Goal: Task Accomplishment & Management: Complete application form

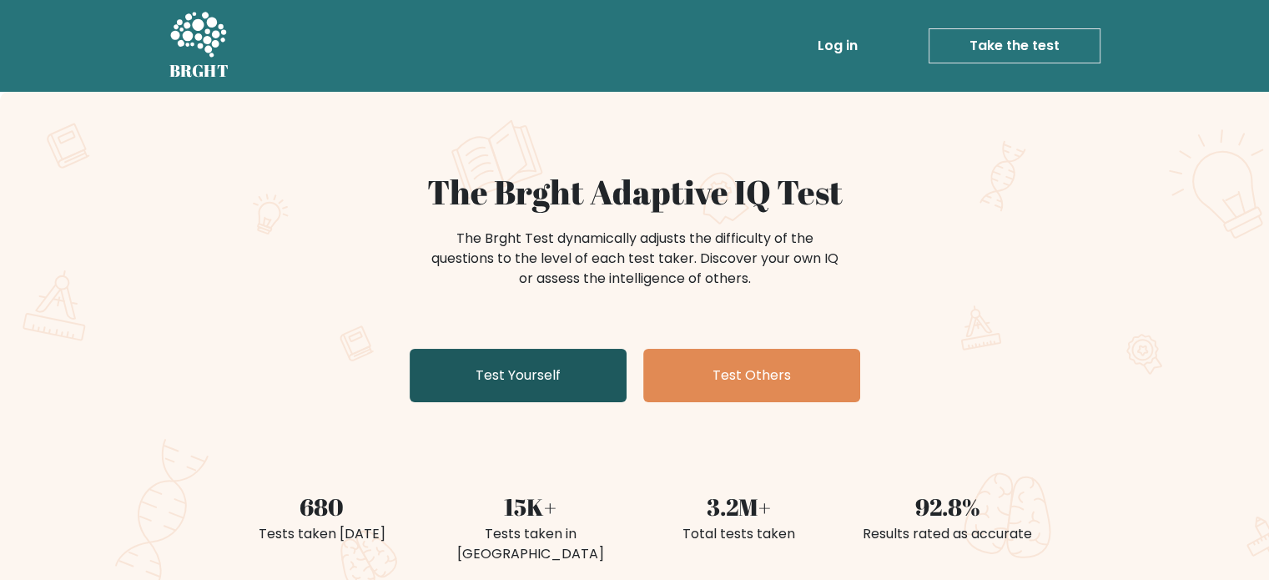
click at [577, 370] on link "Test Yourself" at bounding box center [518, 375] width 217 height 53
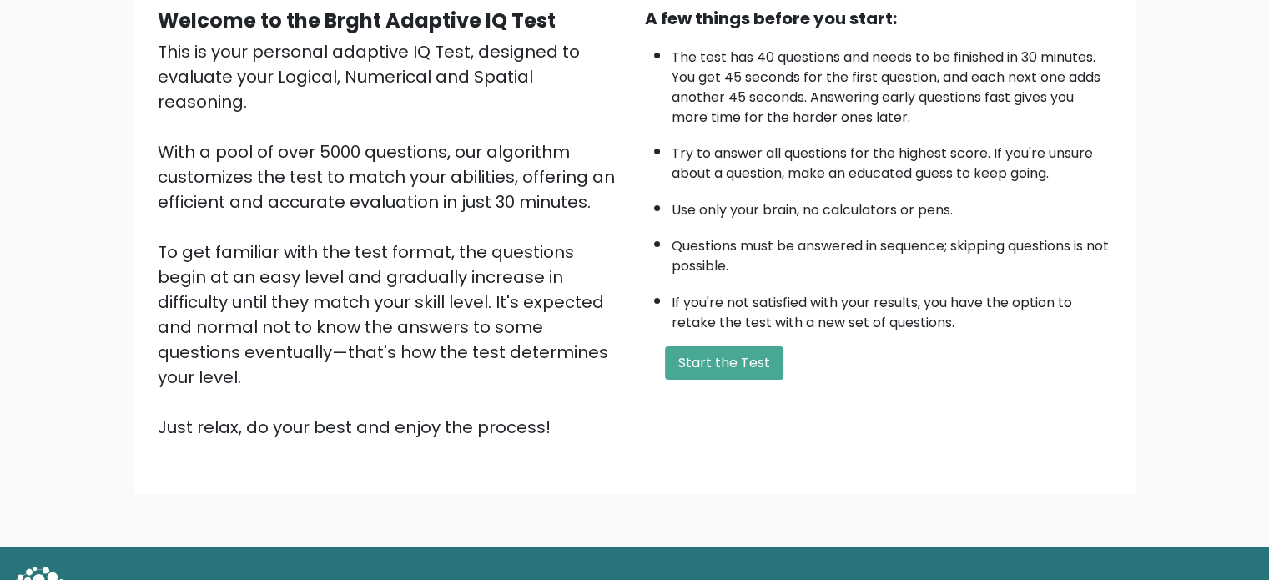
scroll to position [184, 0]
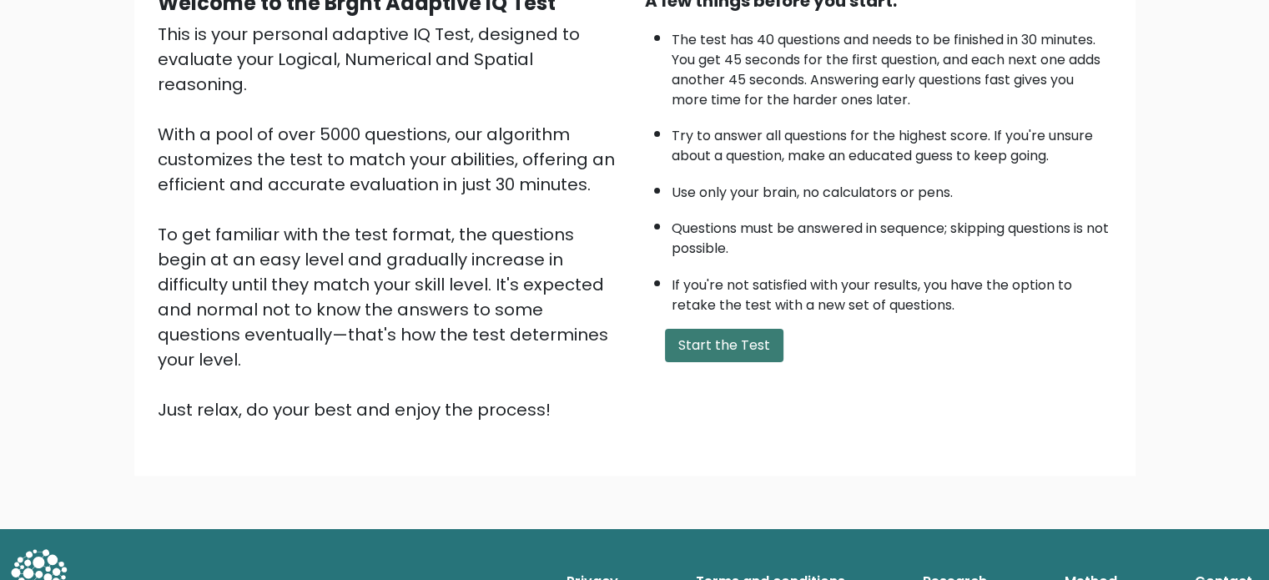
click at [729, 339] on button "Start the Test" at bounding box center [724, 345] width 118 height 33
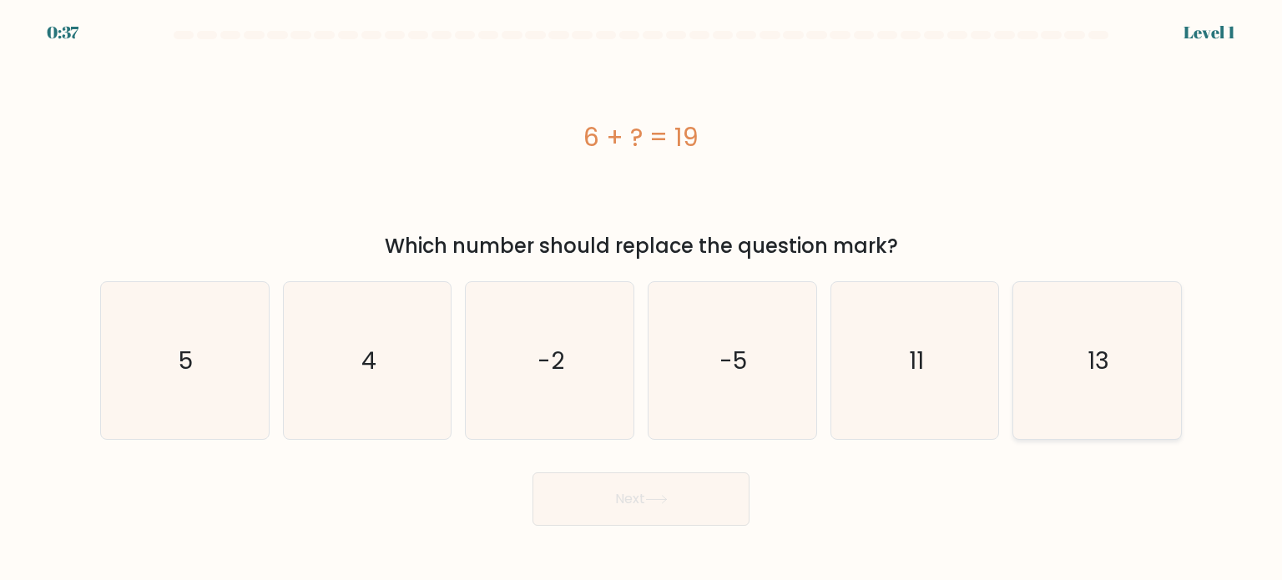
click at [1066, 384] on icon "13" at bounding box center [1096, 360] width 157 height 157
click at [642, 299] on input "f. 13" at bounding box center [641, 294] width 1 height 8
radio input "true"
click at [703, 497] on button "Next" at bounding box center [640, 498] width 217 height 53
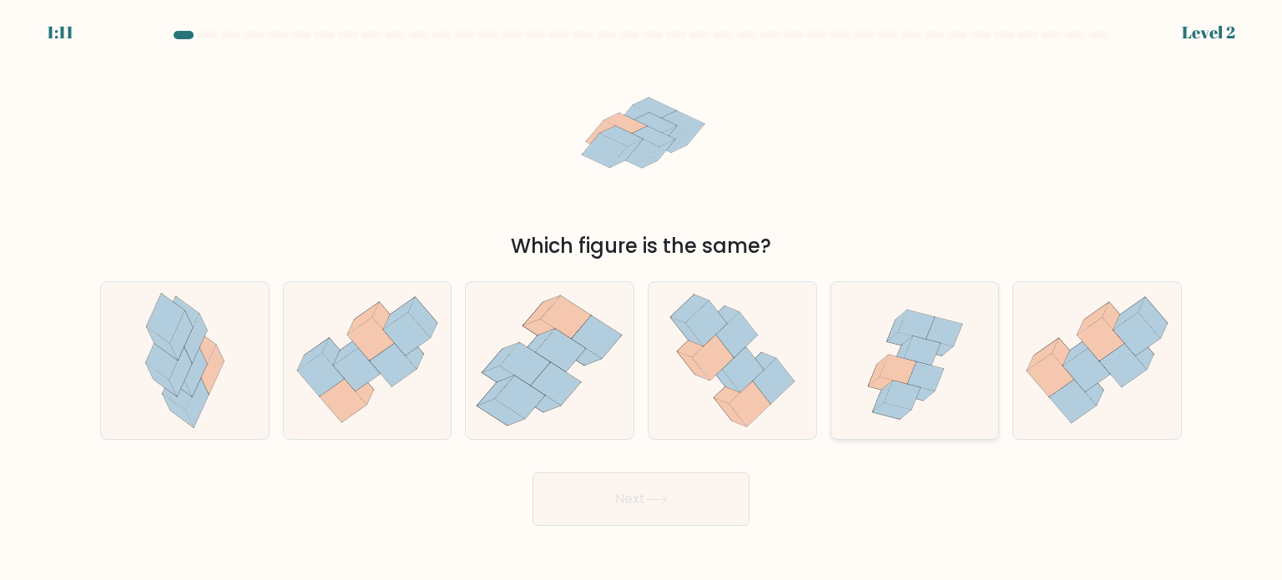
click at [915, 359] on icon at bounding box center [922, 349] width 37 height 29
click at [642, 299] on input "e." at bounding box center [641, 294] width 1 height 8
radio input "true"
click at [698, 486] on button "Next" at bounding box center [640, 498] width 217 height 53
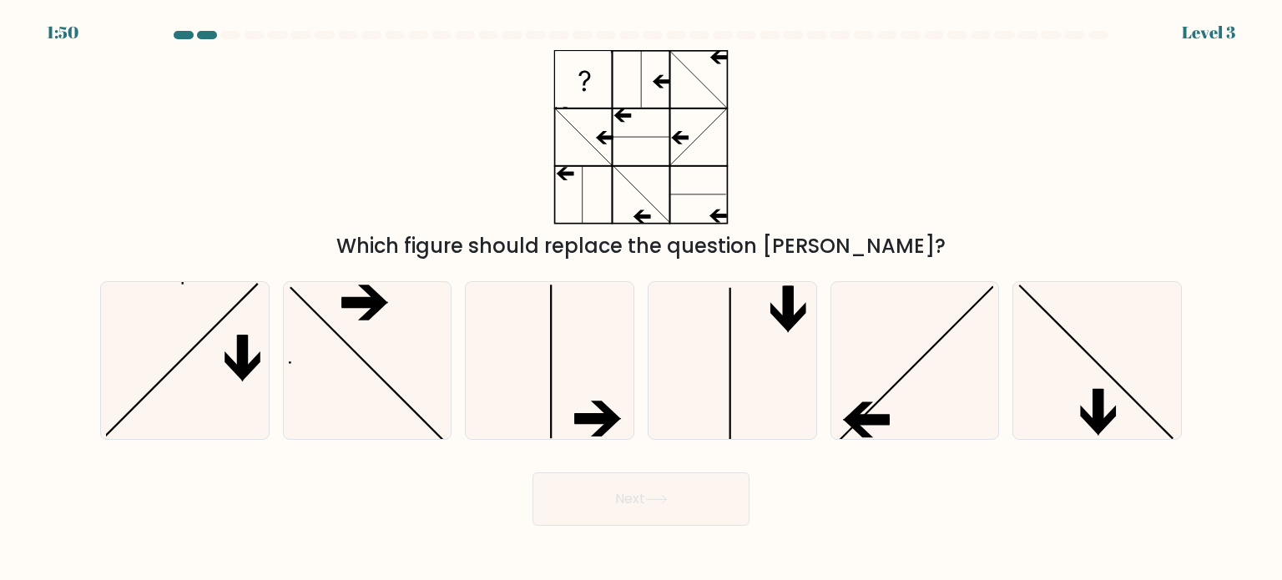
click at [643, 416] on div "d." at bounding box center [732, 360] width 183 height 159
click at [587, 415] on icon at bounding box center [595, 418] width 40 height 10
click at [641, 299] on input "c." at bounding box center [641, 294] width 1 height 8
radio input "true"
click at [621, 500] on button "Next" at bounding box center [640, 498] width 217 height 53
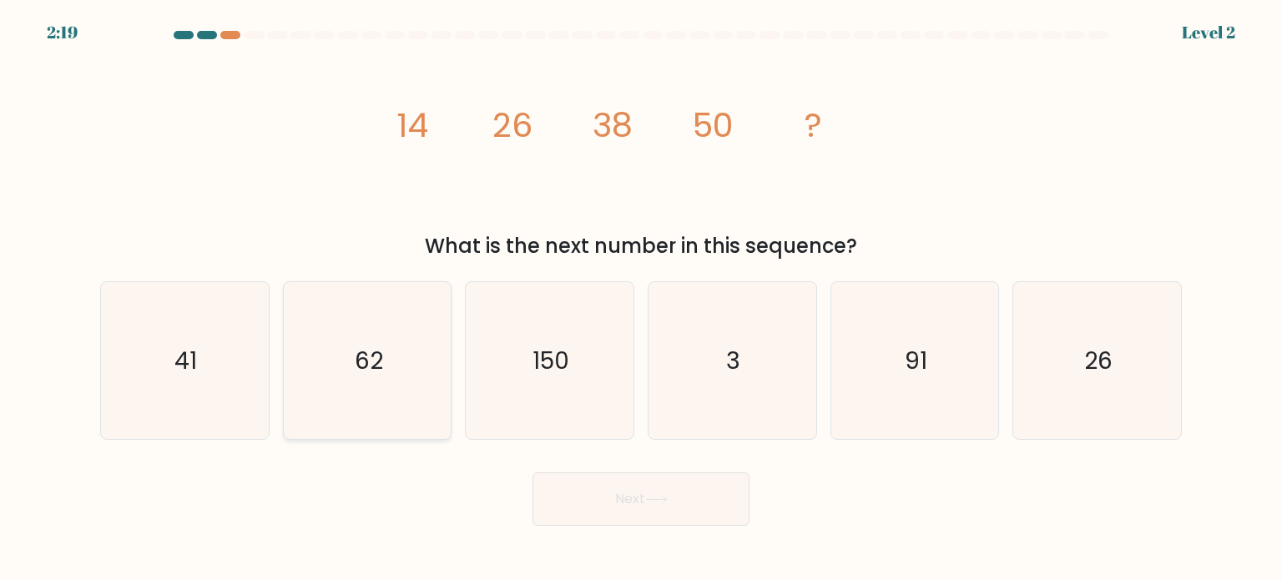
click at [350, 345] on icon "62" at bounding box center [367, 360] width 157 height 157
click at [641, 299] on input "b. 62" at bounding box center [641, 294] width 1 height 8
radio input "true"
click at [612, 497] on button "Next" at bounding box center [640, 498] width 217 height 53
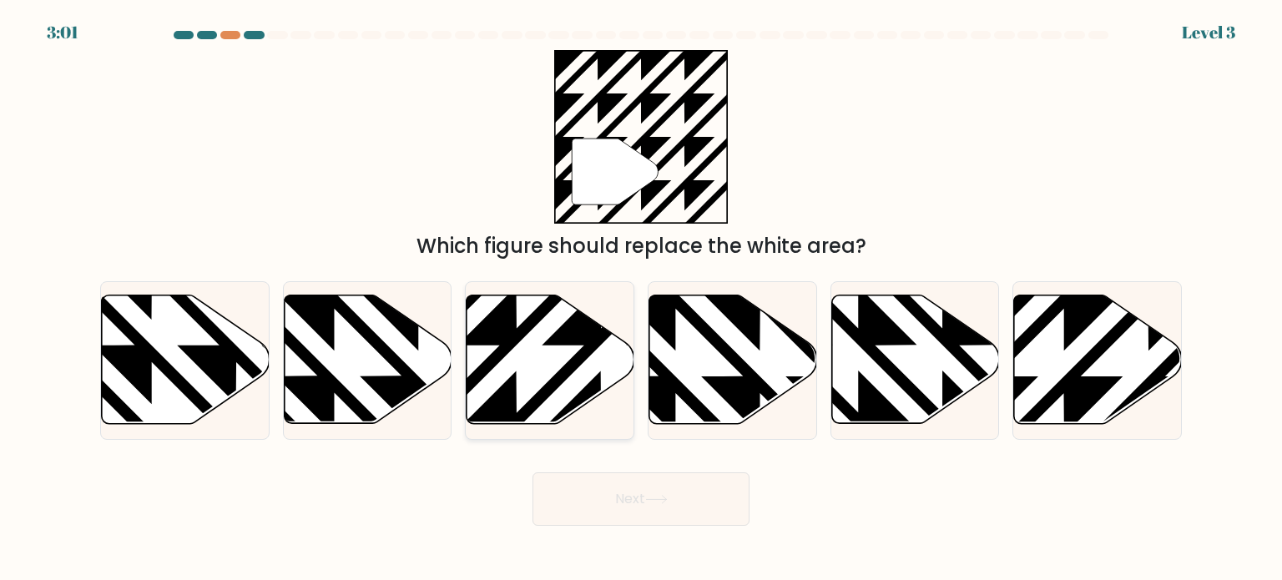
click at [582, 320] on icon at bounding box center [601, 430] width 338 height 338
click at [641, 299] on input "c." at bounding box center [641, 294] width 1 height 8
radio input "true"
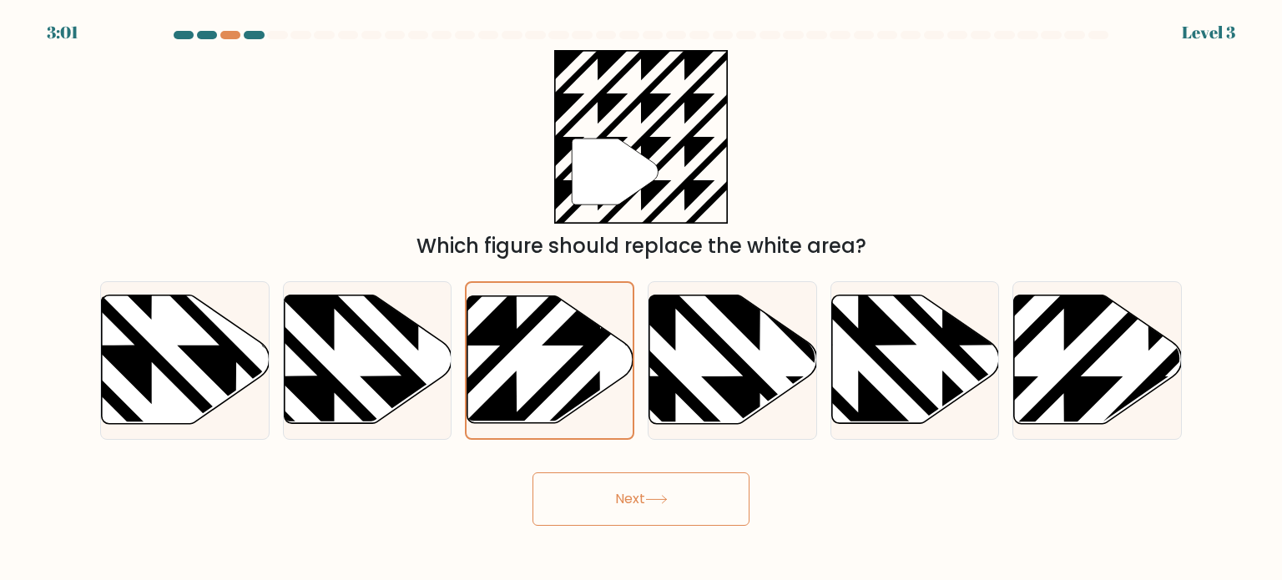
click at [633, 493] on button "Next" at bounding box center [640, 498] width 217 height 53
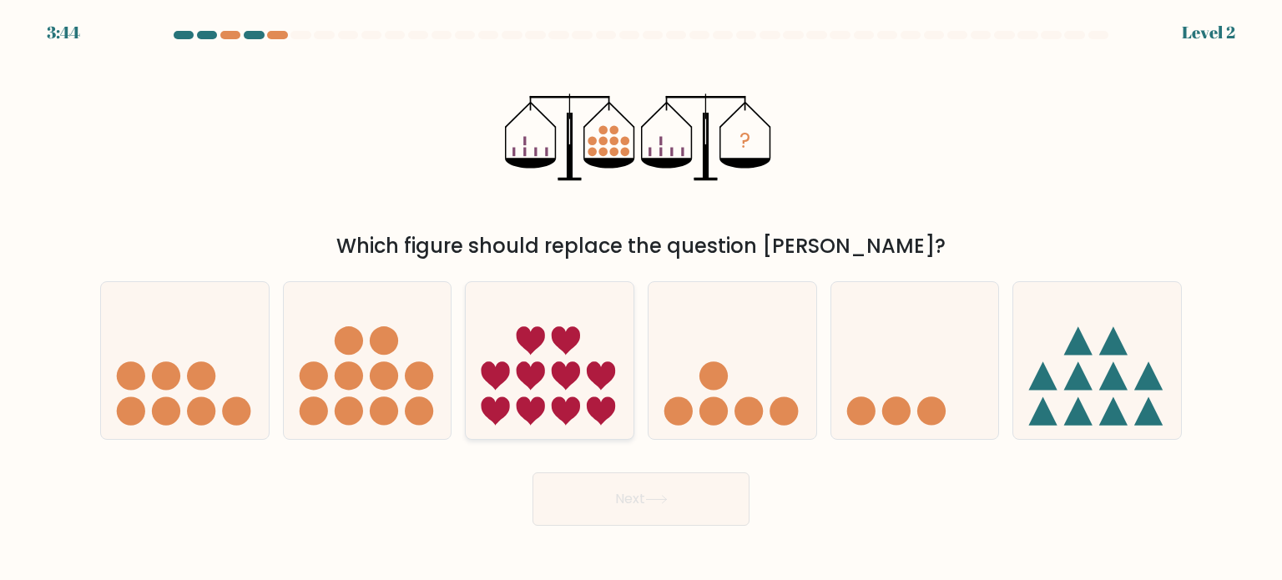
click at [562, 396] on icon at bounding box center [550, 360] width 168 height 139
click at [641, 299] on input "c." at bounding box center [641, 294] width 1 height 8
radio input "true"
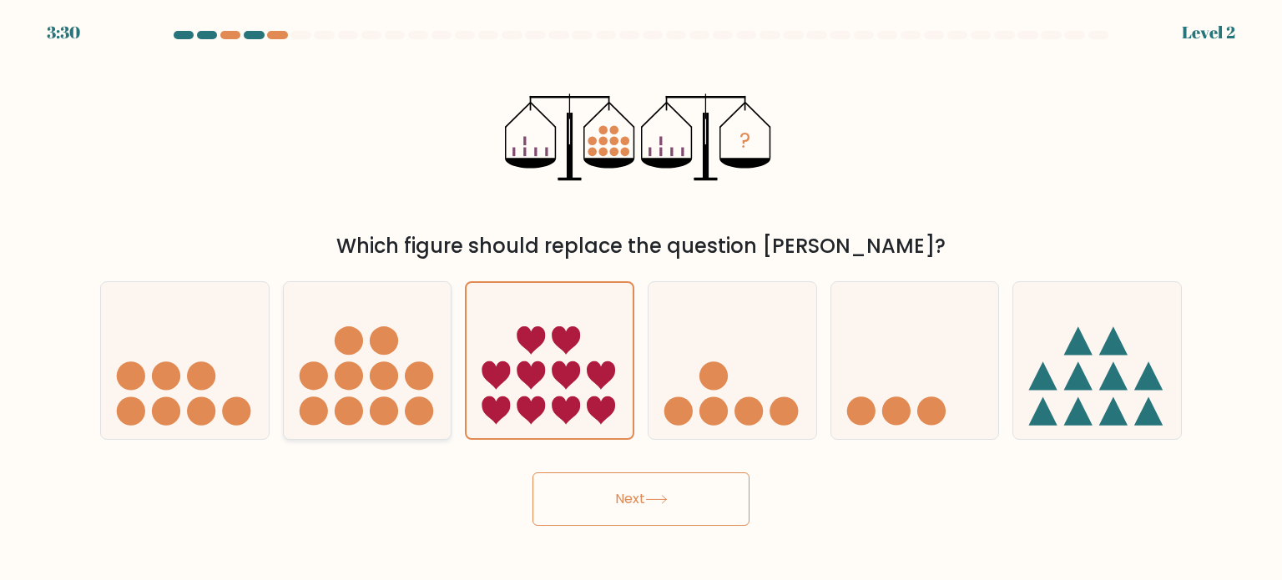
click at [377, 392] on icon at bounding box center [368, 360] width 168 height 139
click at [641, 299] on input "b." at bounding box center [641, 294] width 1 height 8
radio input "true"
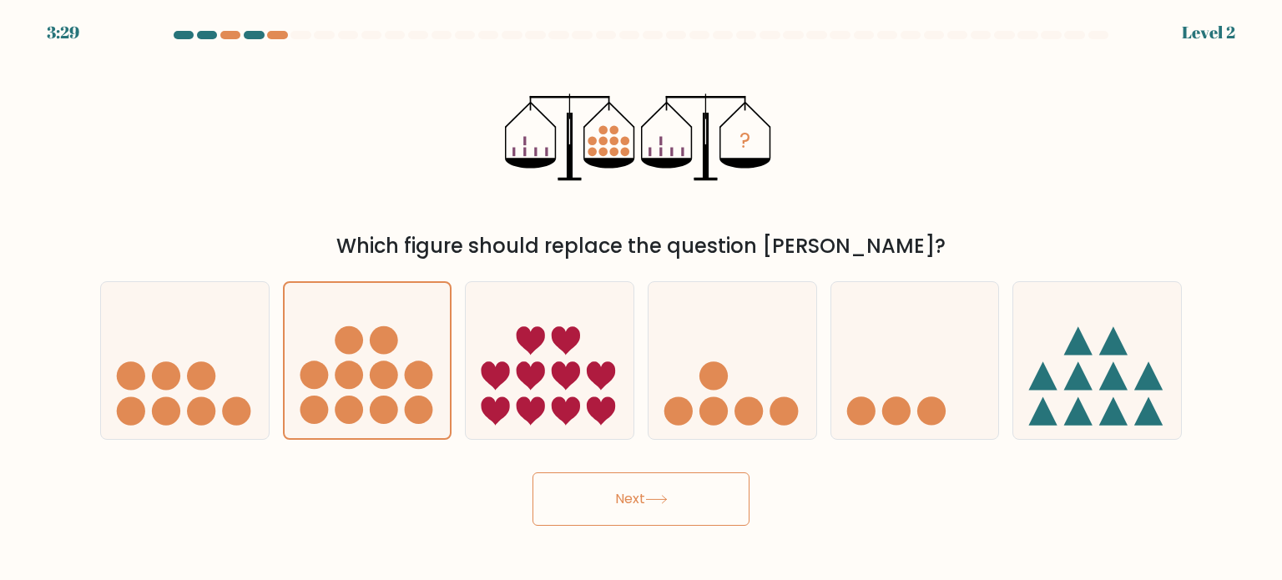
click at [591, 510] on button "Next" at bounding box center [640, 498] width 217 height 53
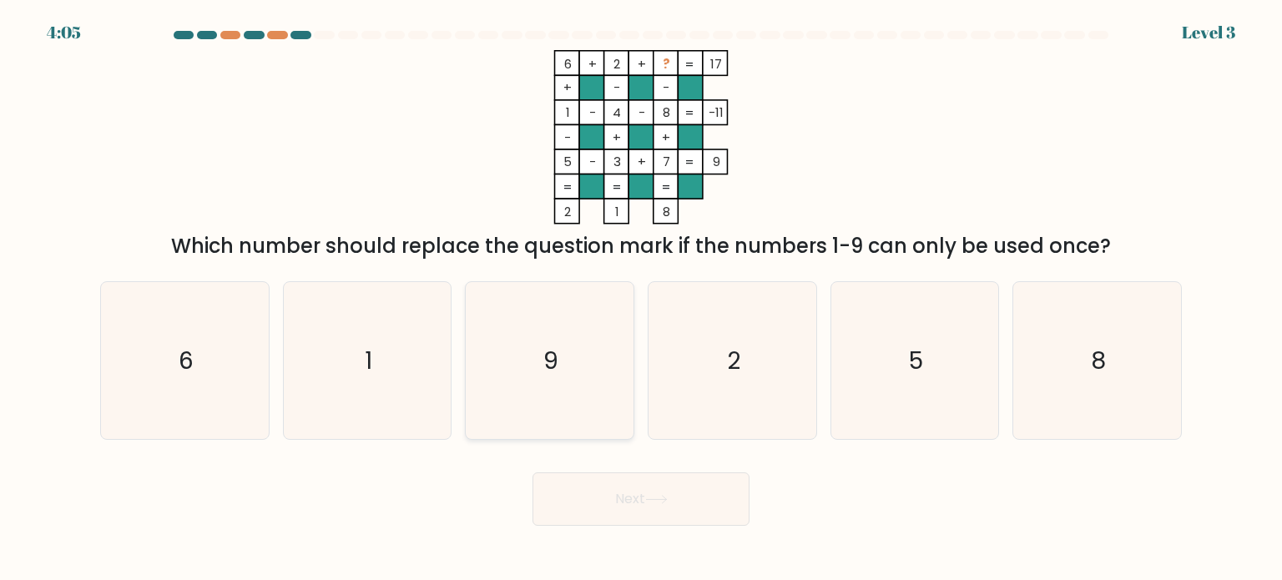
click at [569, 373] on icon "9" at bounding box center [549, 360] width 157 height 157
click at [641, 299] on input "c. 9" at bounding box center [641, 294] width 1 height 8
radio input "true"
click at [605, 495] on button "Next" at bounding box center [640, 498] width 217 height 53
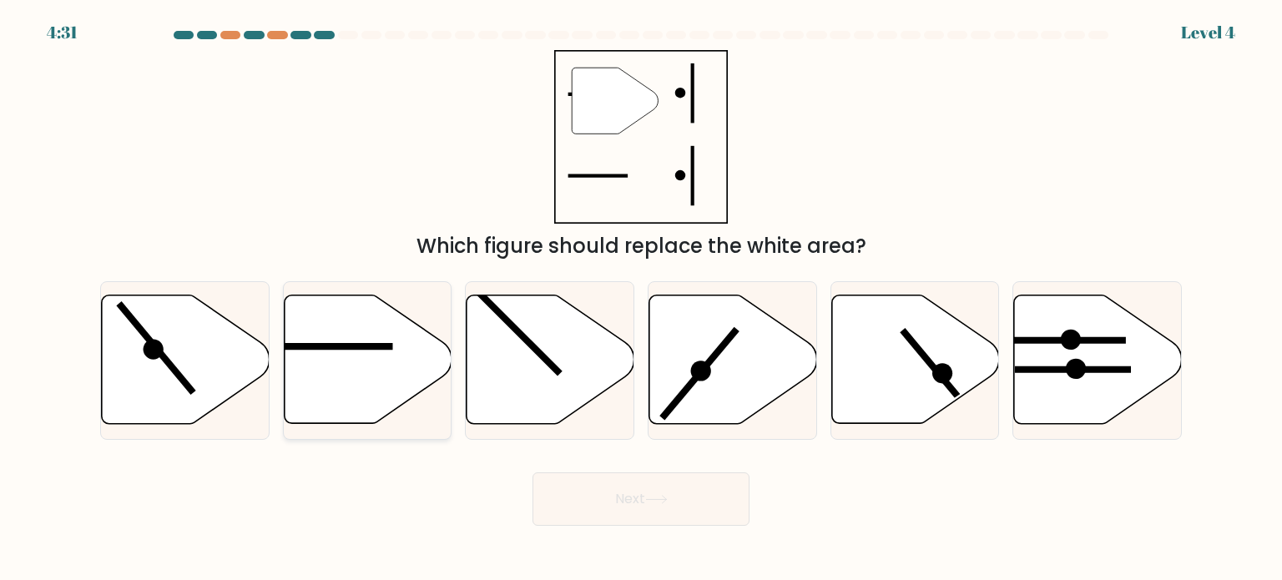
click at [346, 360] on icon at bounding box center [368, 359] width 168 height 129
click at [641, 299] on input "b." at bounding box center [641, 294] width 1 height 8
radio input "true"
click at [706, 504] on button "Next" at bounding box center [640, 498] width 217 height 53
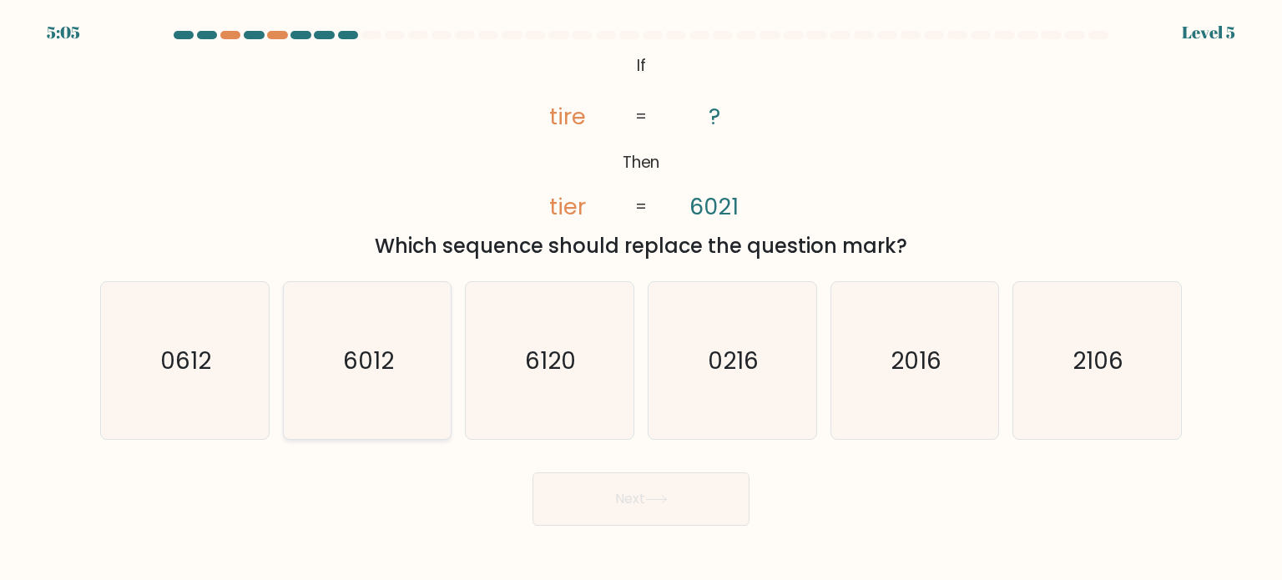
click at [405, 378] on icon "6012" at bounding box center [367, 360] width 157 height 157
click at [641, 299] on input "b. 6012" at bounding box center [641, 294] width 1 height 8
radio input "true"
click at [661, 495] on icon at bounding box center [656, 499] width 23 height 9
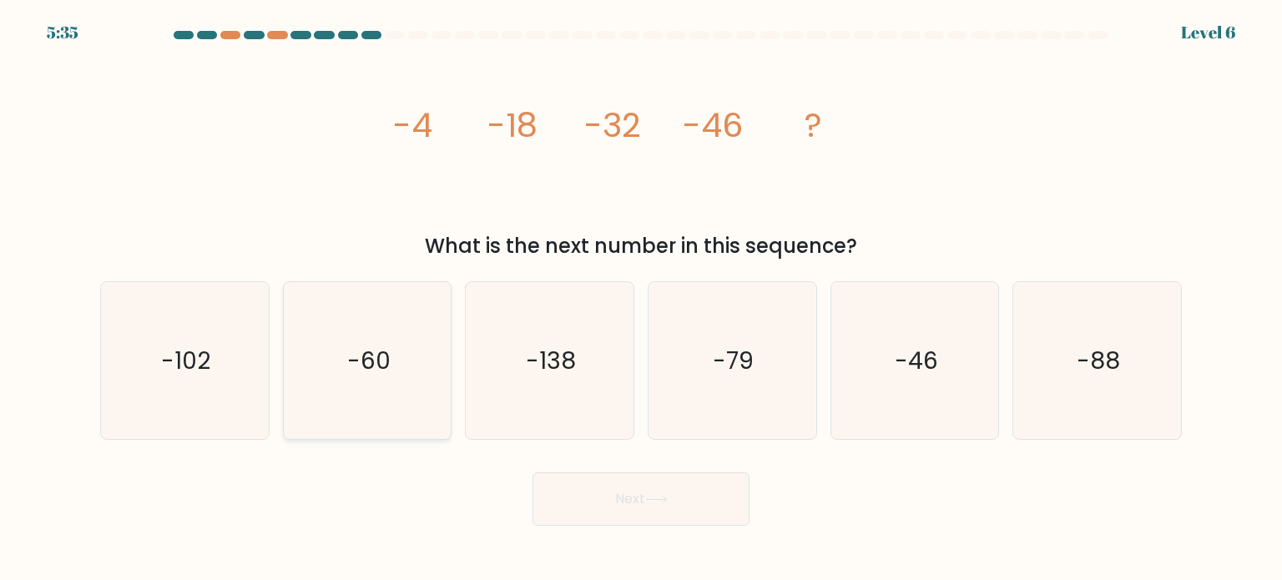
click at [377, 383] on icon "-60" at bounding box center [367, 360] width 157 height 157
click at [641, 299] on input "b. -60" at bounding box center [641, 294] width 1 height 8
radio input "true"
click at [572, 497] on button "Next" at bounding box center [640, 498] width 217 height 53
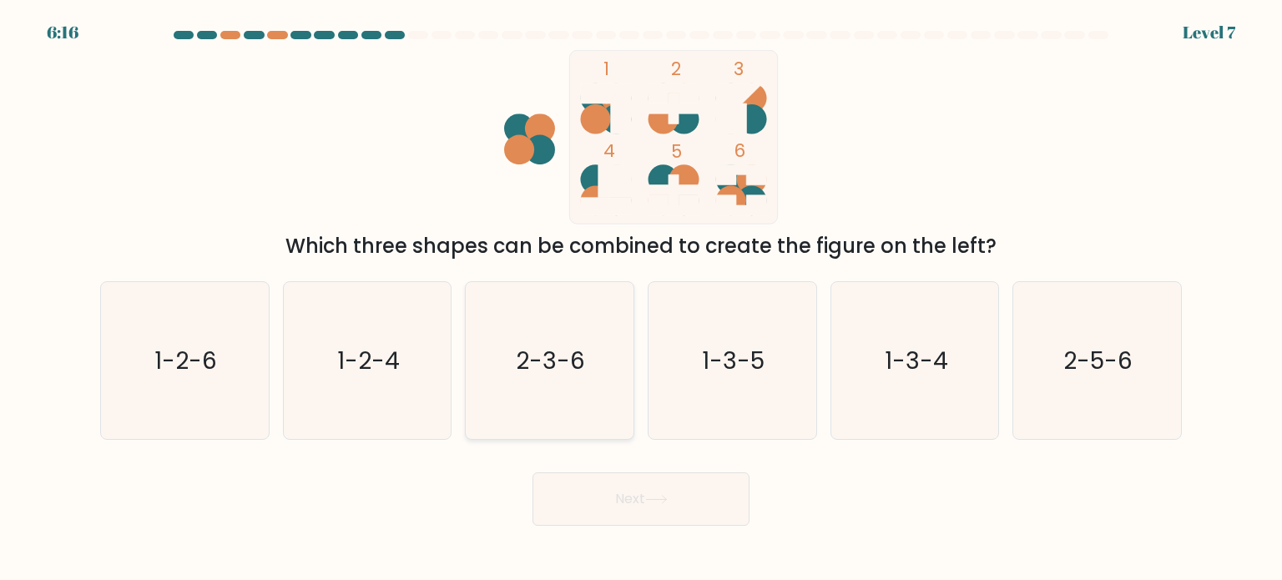
click at [582, 384] on icon "2-3-6" at bounding box center [549, 360] width 157 height 157
click at [641, 299] on input "c. 2-3-6" at bounding box center [641, 294] width 1 height 8
radio input "true"
click at [643, 499] on button "Next" at bounding box center [640, 498] width 217 height 53
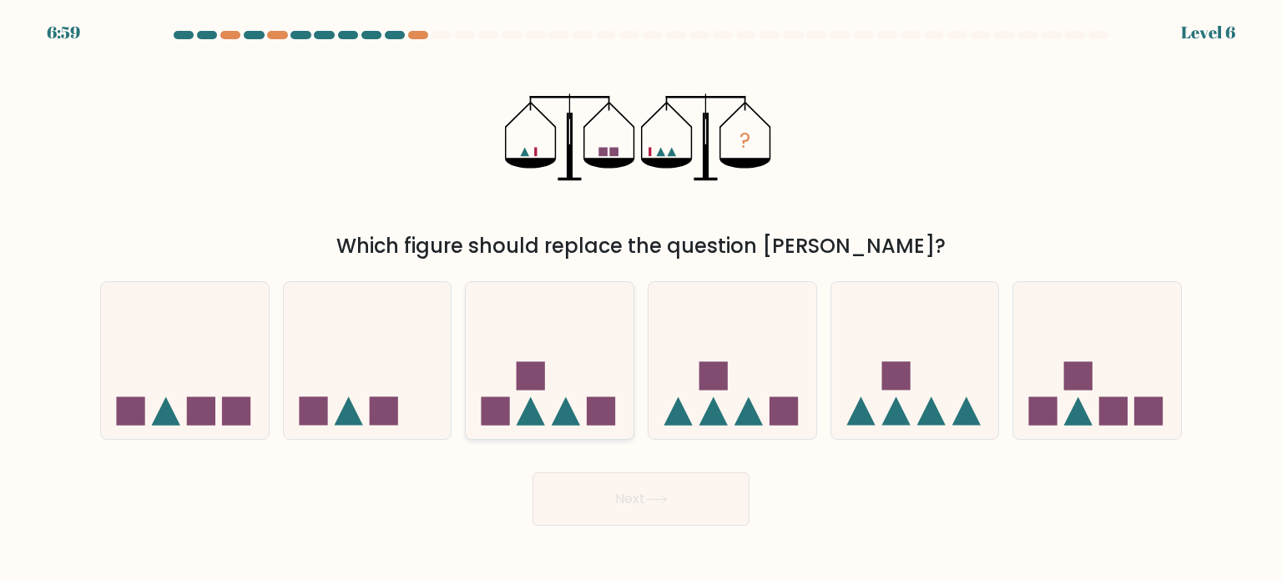
click at [615, 406] on rect at bounding box center [601, 410] width 28 height 28
click at [641, 299] on input "c." at bounding box center [641, 294] width 1 height 8
radio input "true"
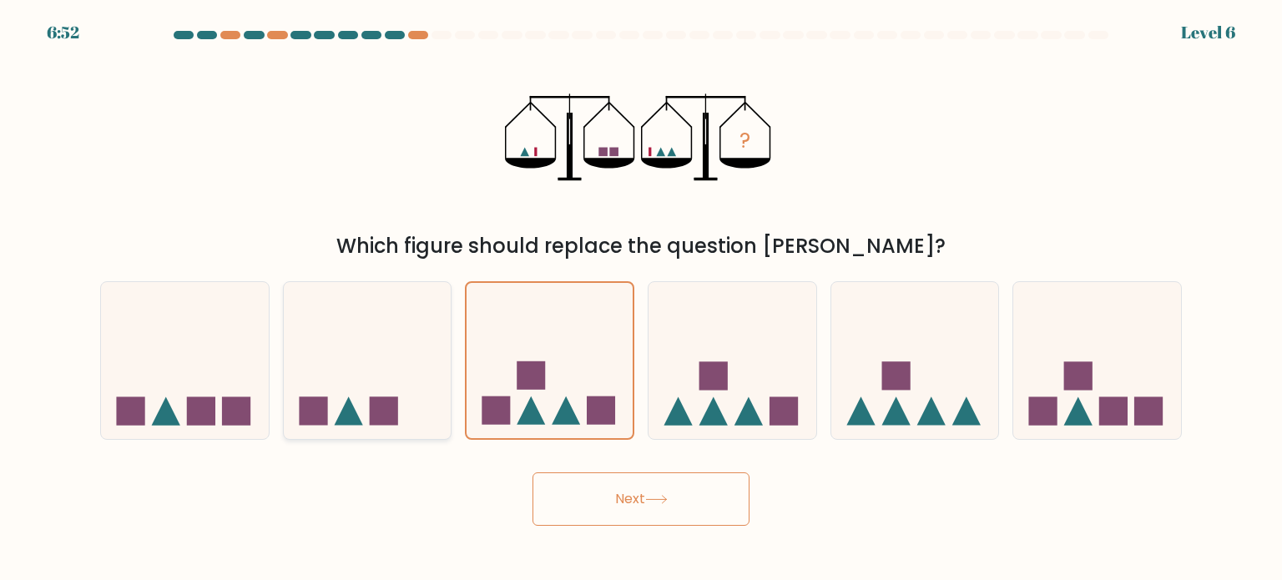
click at [373, 362] on icon at bounding box center [368, 360] width 168 height 139
click at [641, 299] on input "b." at bounding box center [641, 294] width 1 height 8
radio input "true"
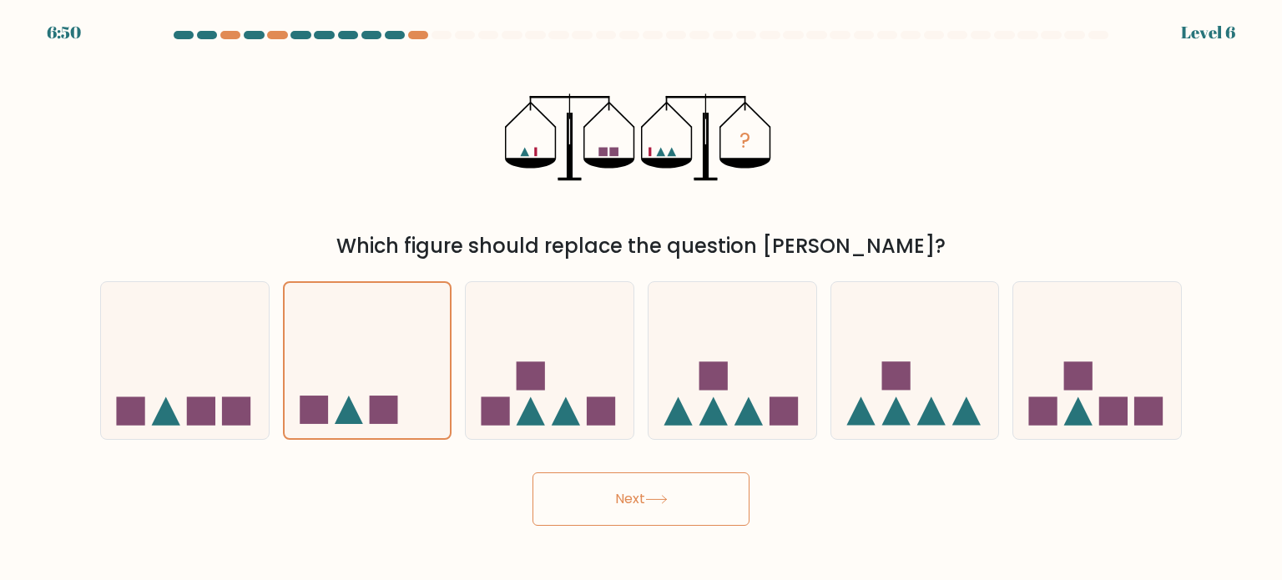
click at [666, 500] on icon at bounding box center [656, 500] width 20 height 8
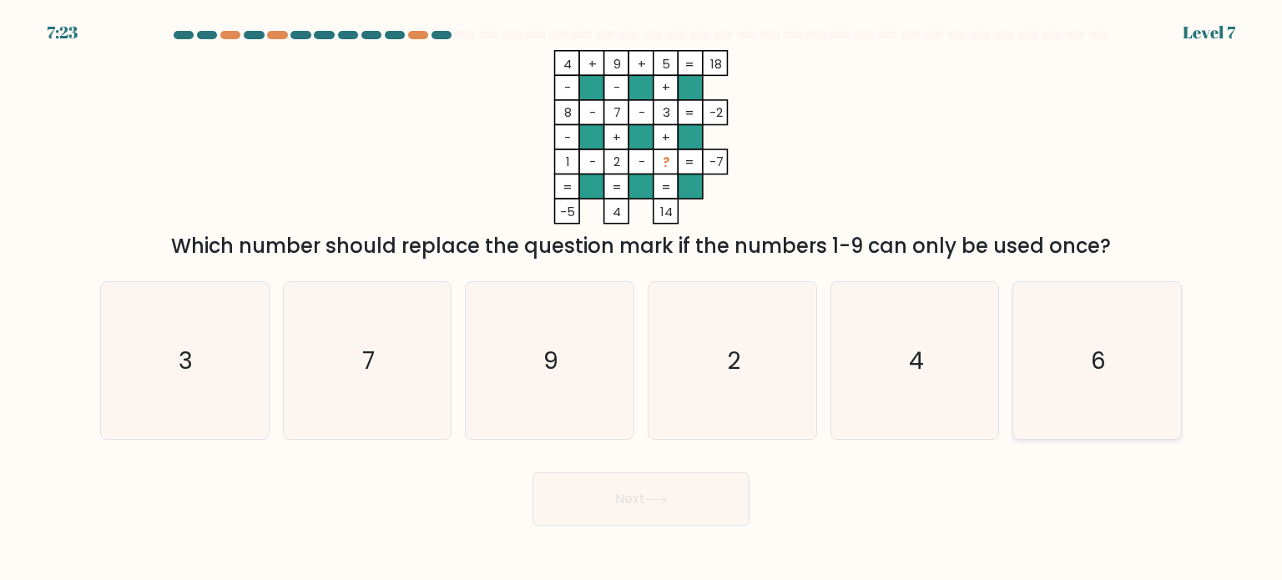
click at [1089, 360] on icon "6" at bounding box center [1096, 360] width 157 height 157
click at [642, 299] on input "f. 6" at bounding box center [641, 294] width 1 height 8
radio input "true"
click at [686, 500] on button "Next" at bounding box center [640, 498] width 217 height 53
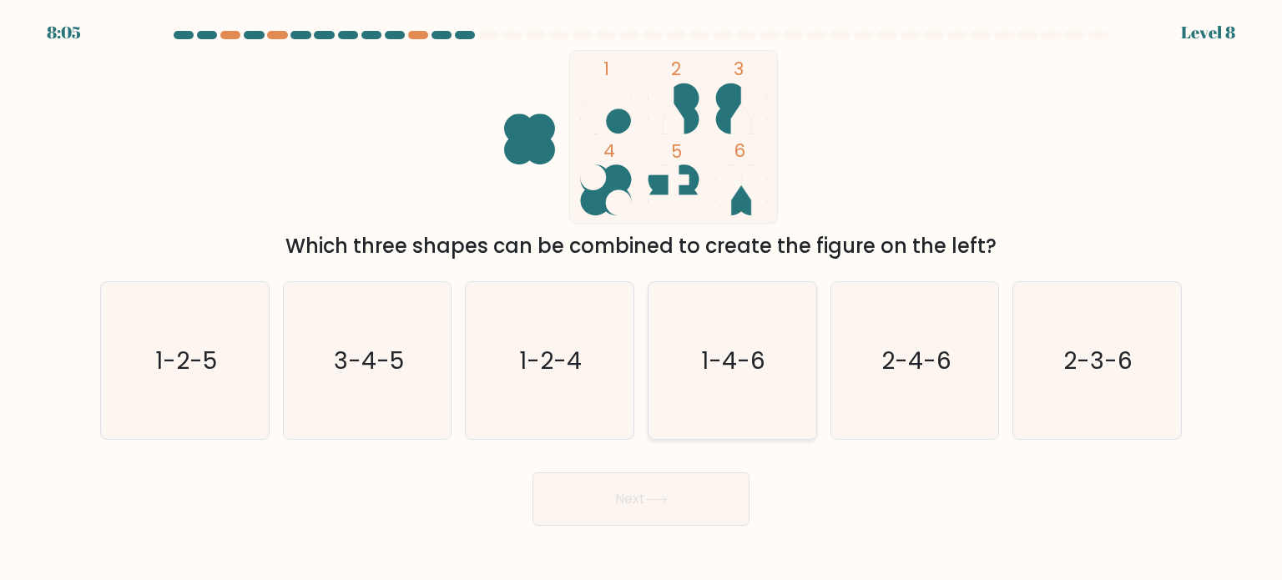
click at [649, 381] on div "1-4-6" at bounding box center [732, 360] width 169 height 159
click at [642, 299] on input "d. 1-4-6" at bounding box center [641, 294] width 1 height 8
radio input "true"
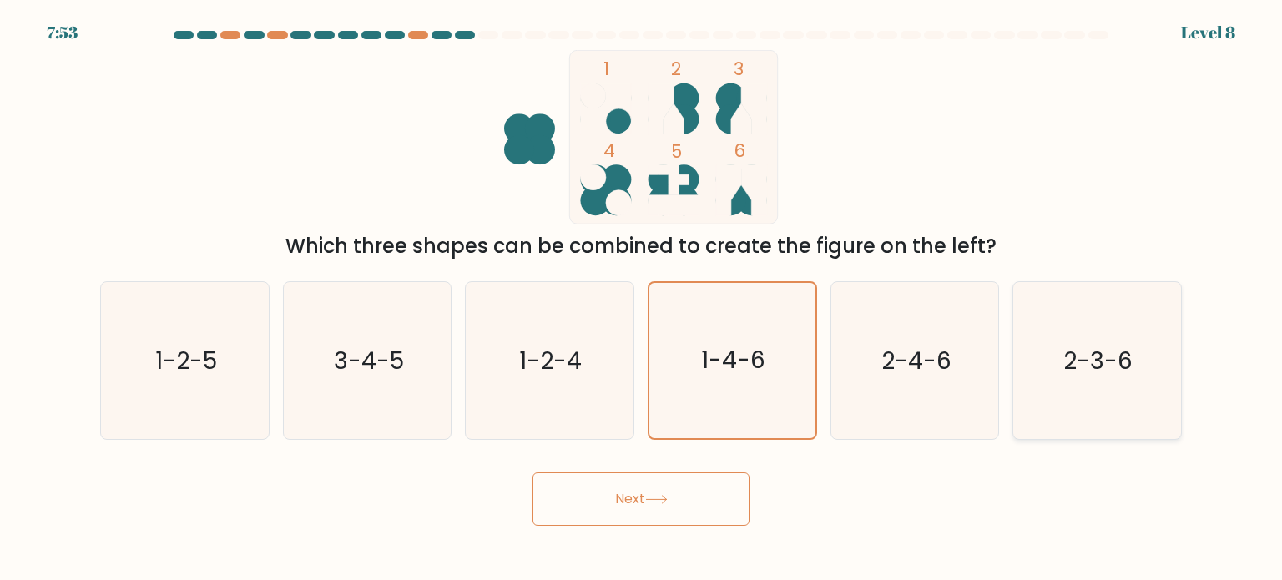
click at [1036, 386] on icon "2-3-6" at bounding box center [1096, 360] width 157 height 157
click at [642, 299] on input "f. 2-3-6" at bounding box center [641, 294] width 1 height 8
radio input "true"
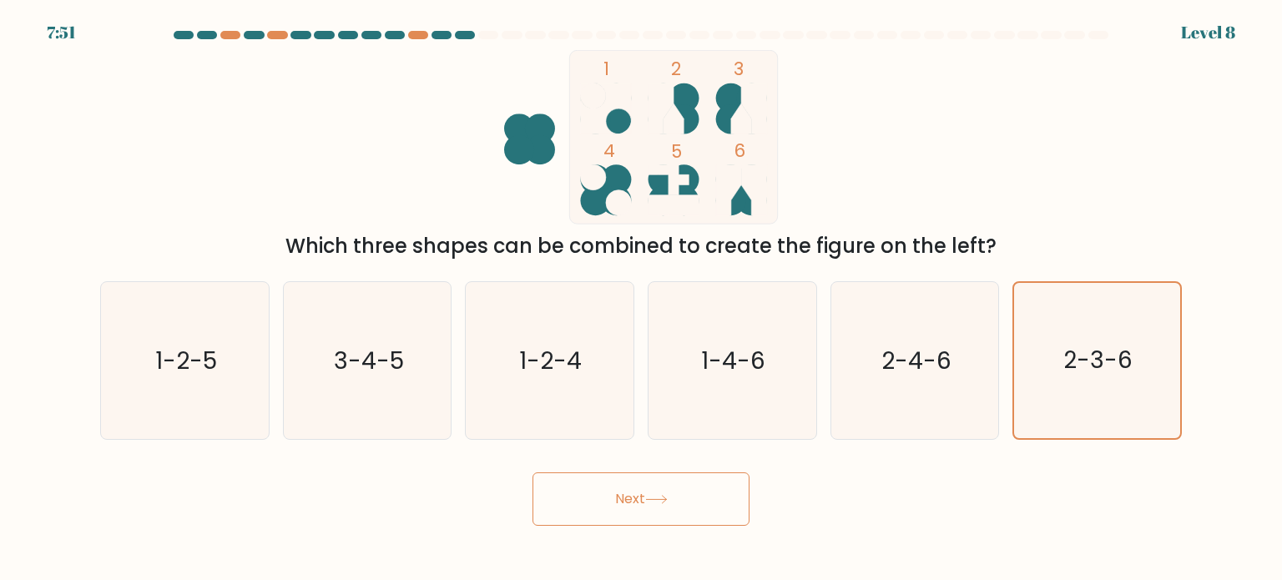
click at [668, 490] on button "Next" at bounding box center [640, 498] width 217 height 53
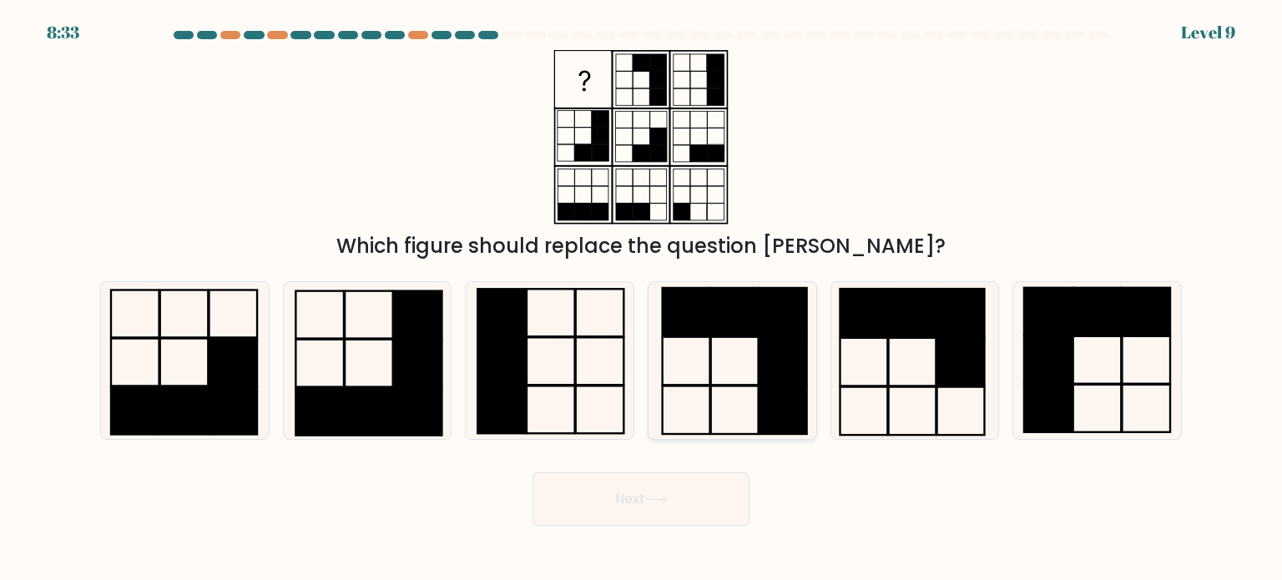
click at [696, 345] on icon at bounding box center [731, 360] width 157 height 157
click at [642, 299] on input "d." at bounding box center [641, 294] width 1 height 8
radio input "true"
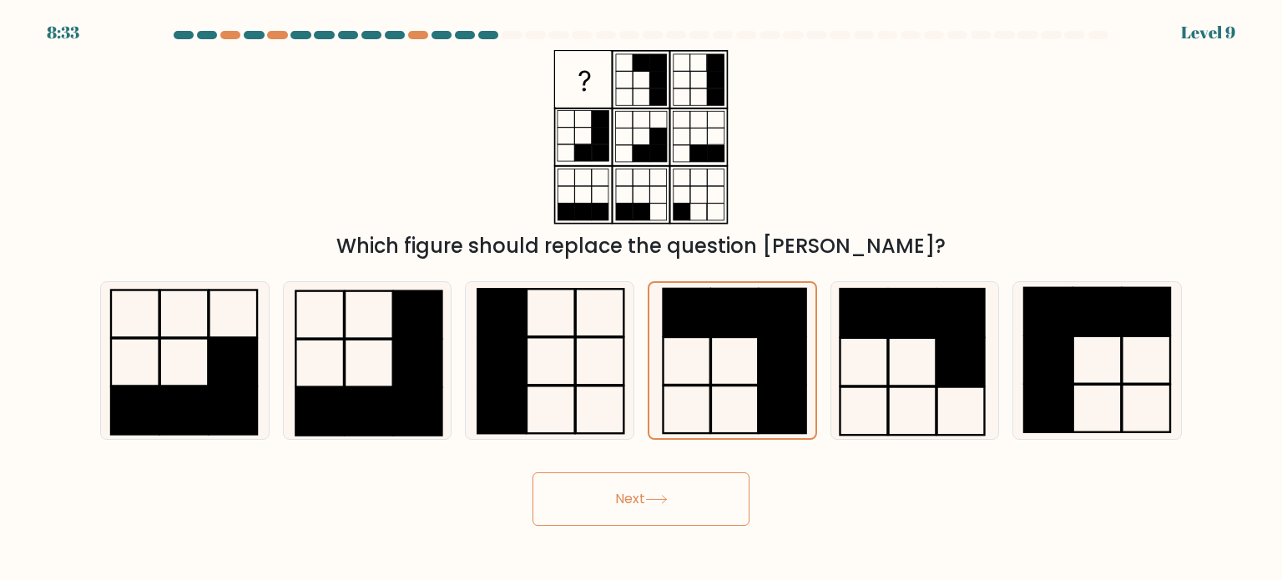
click at [668, 499] on icon at bounding box center [656, 499] width 23 height 9
